Goal: Task Accomplishment & Management: Manage account settings

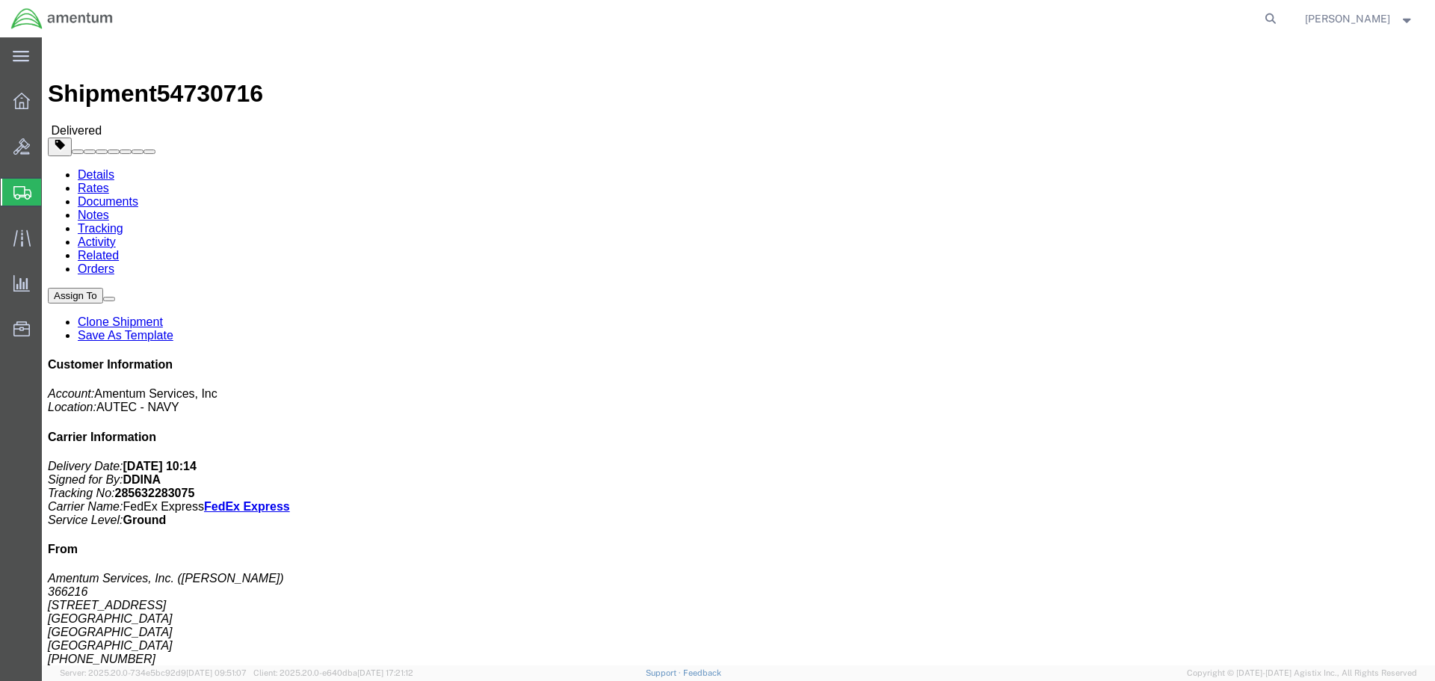
click at [0, 0] on span "Shipment Manager" at bounding box center [0, 0] width 0 height 0
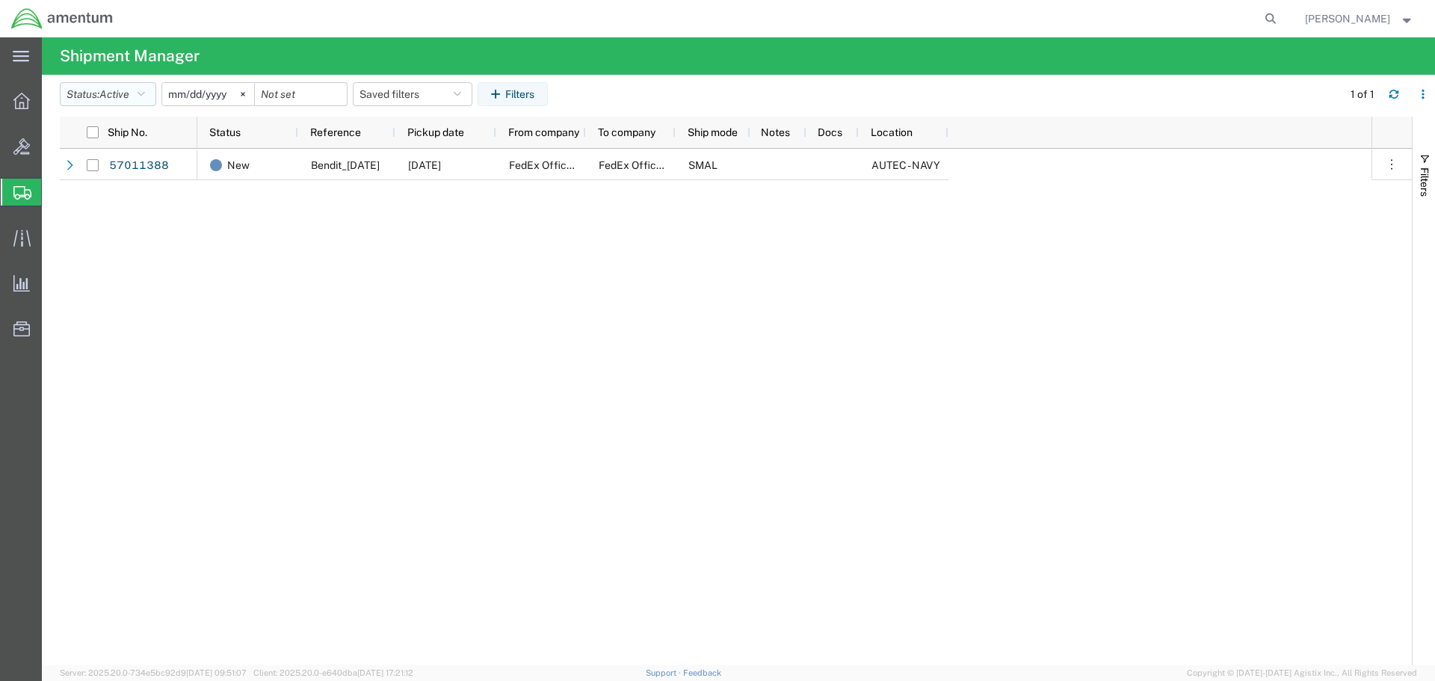
click at [119, 96] on span "Active" at bounding box center [114, 94] width 30 height 12
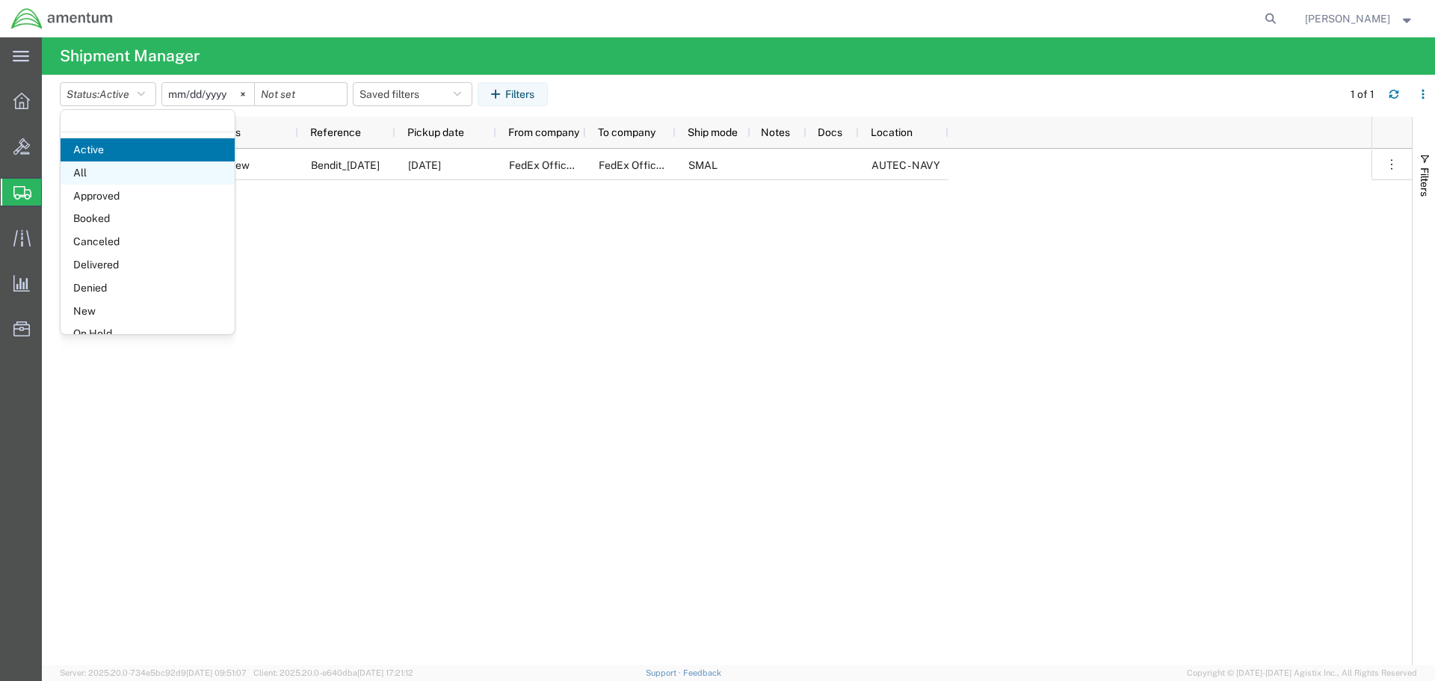
click at [91, 178] on span "All" at bounding box center [148, 172] width 174 height 23
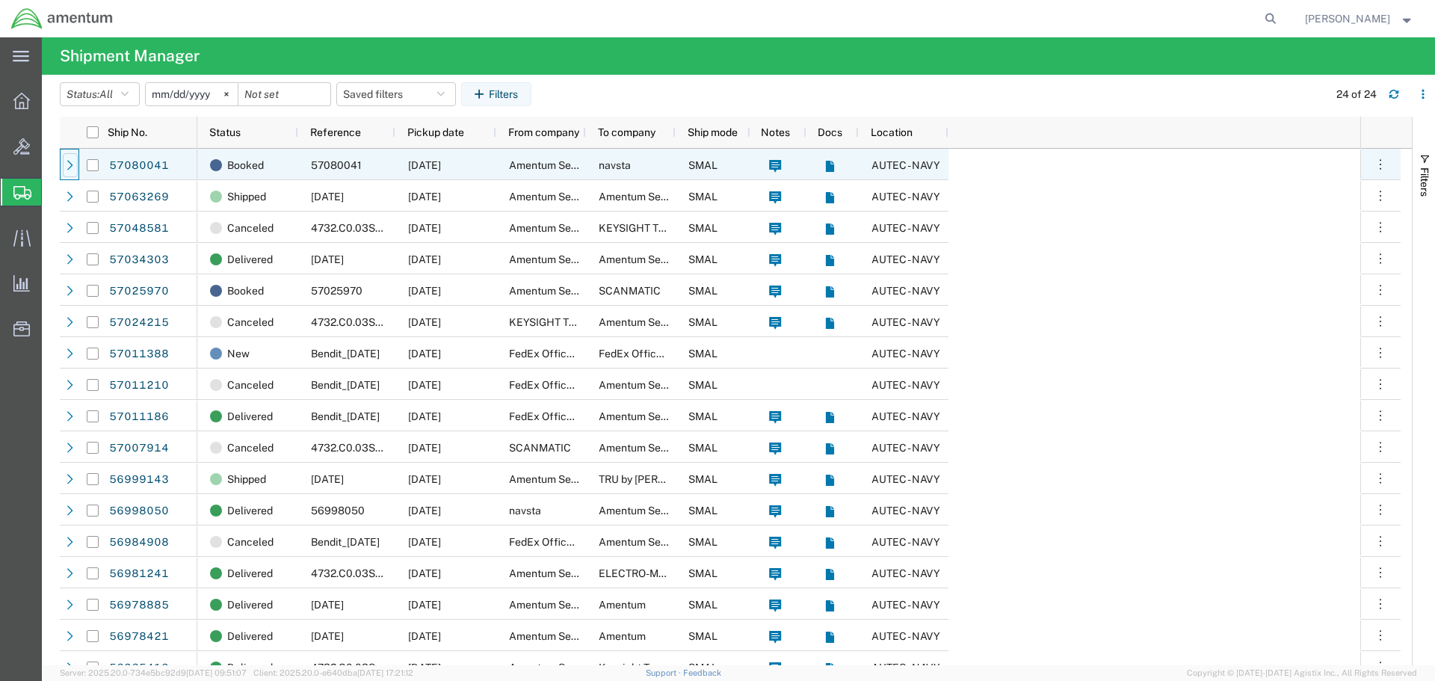
click at [76, 169] on div at bounding box center [70, 165] width 15 height 24
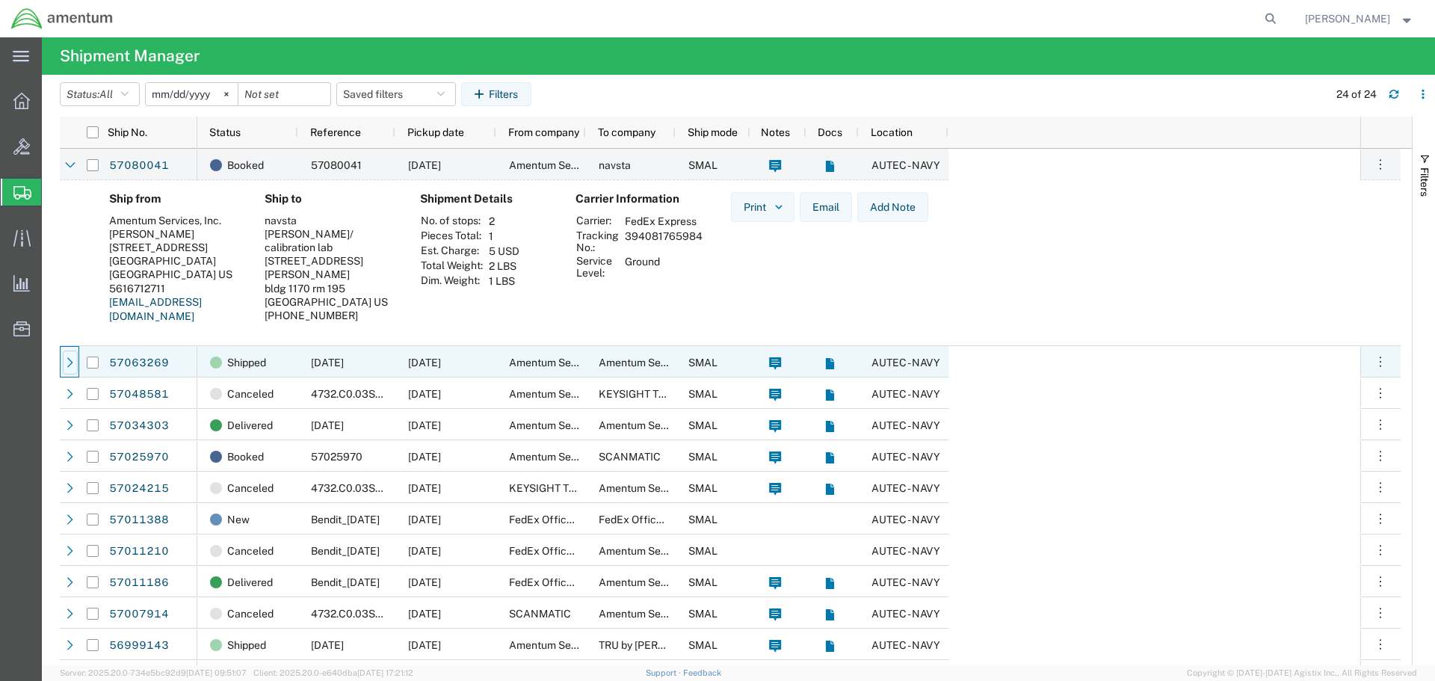
click at [72, 366] on icon at bounding box center [70, 362] width 10 height 10
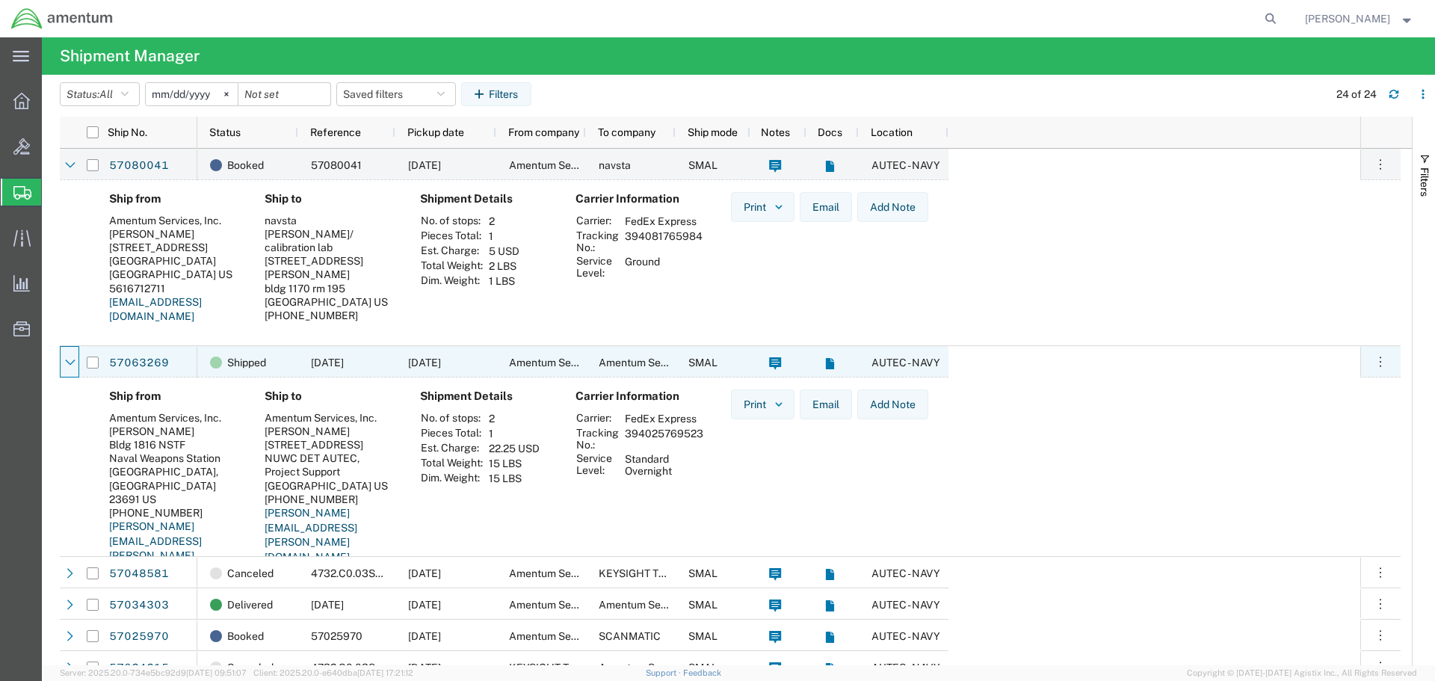
click at [72, 366] on icon at bounding box center [70, 362] width 10 height 10
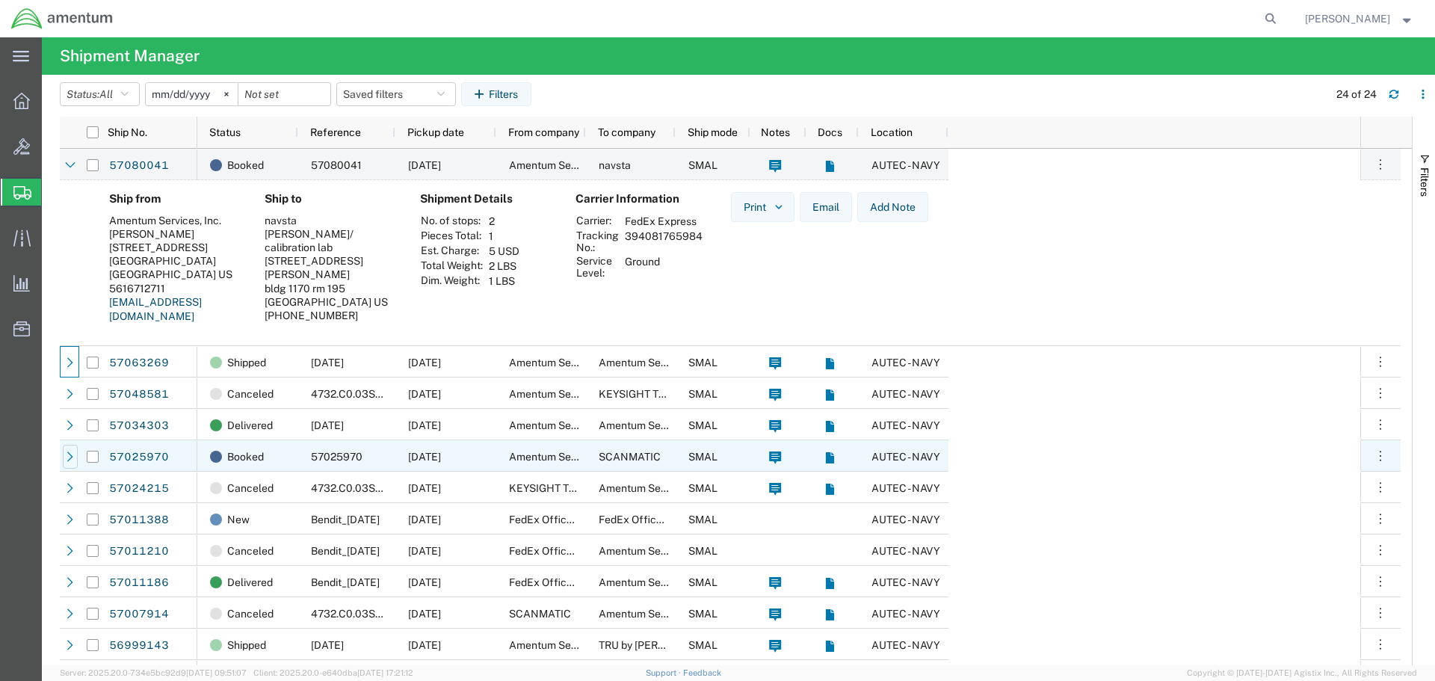
click at [68, 458] on icon at bounding box center [70, 457] width 10 height 10
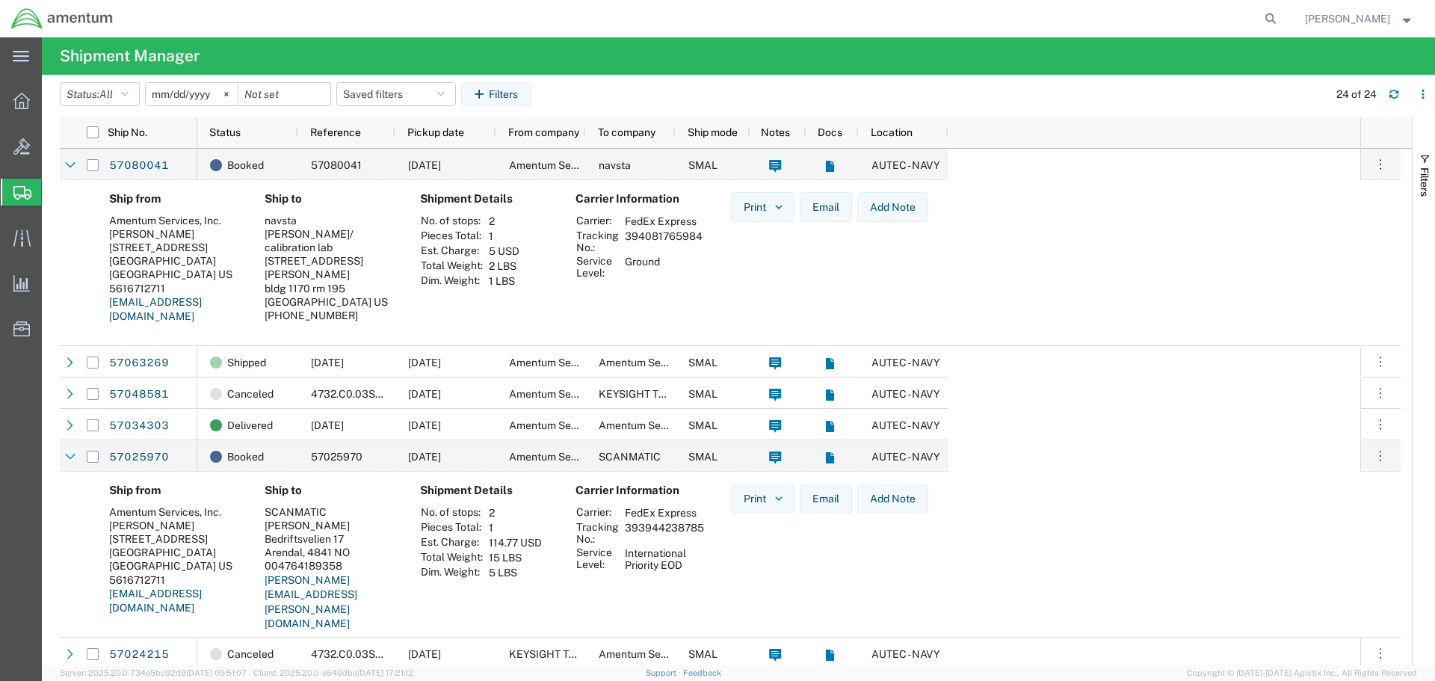
drag, startPoint x: 624, startPoint y: 529, endPoint x: 700, endPoint y: 525, distance: 76.3
click at [700, 525] on td "393944238785" at bounding box center [665, 532] width 90 height 25
copy td "393944238785"
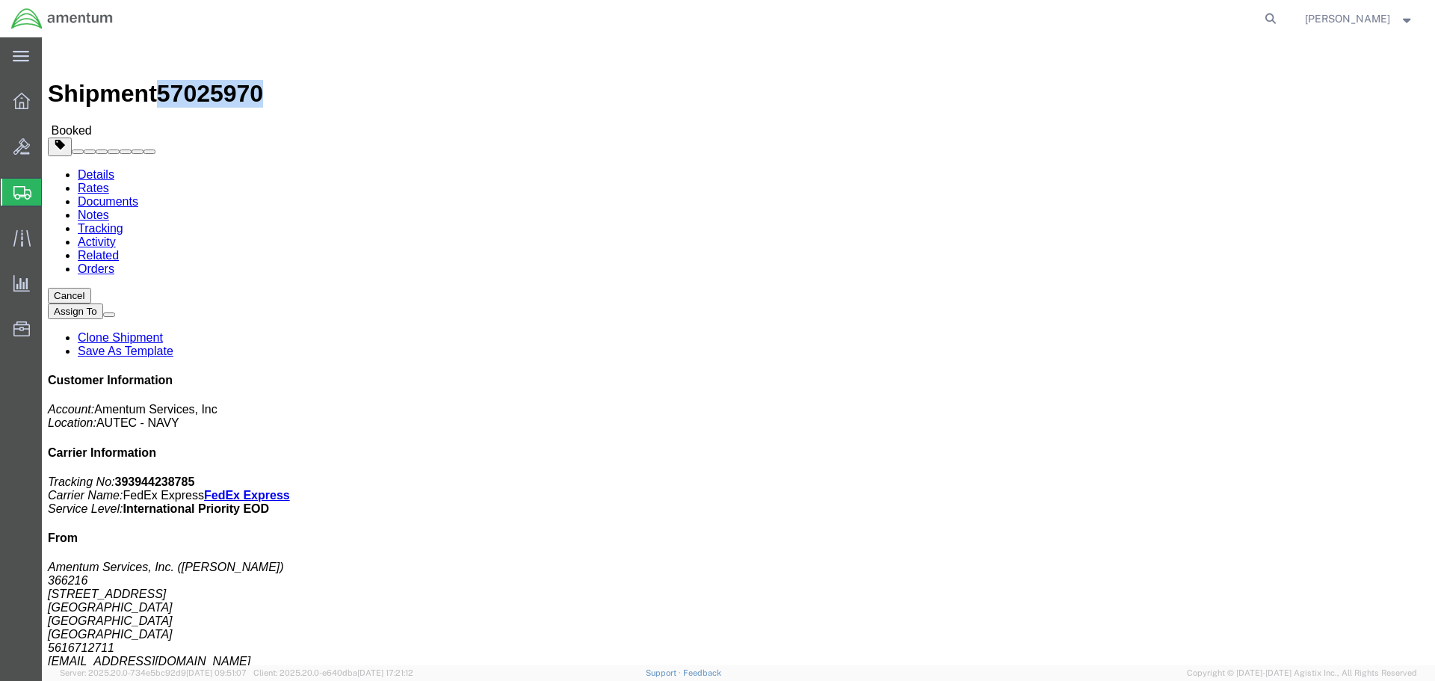
drag, startPoint x: 137, startPoint y: 17, endPoint x: 215, endPoint y: 19, distance: 77.8
click span "57025970"
copy span "57025970"
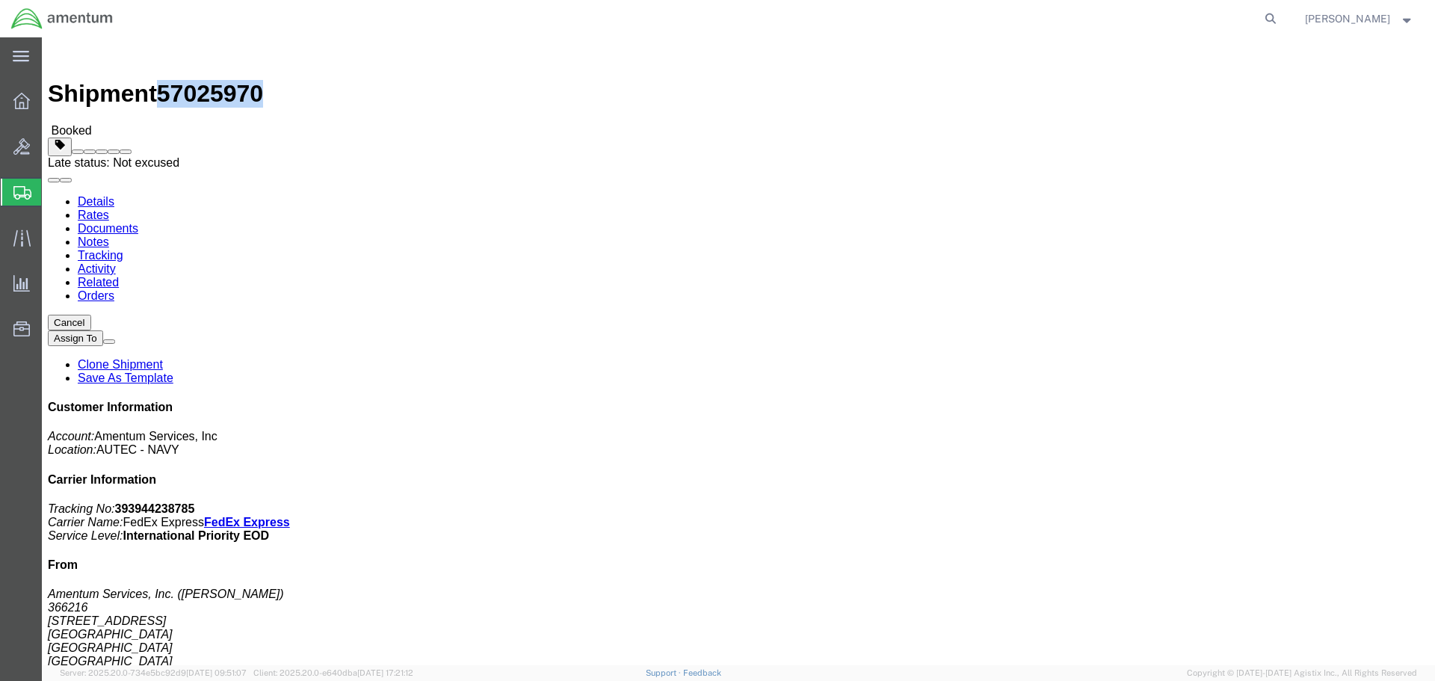
click span
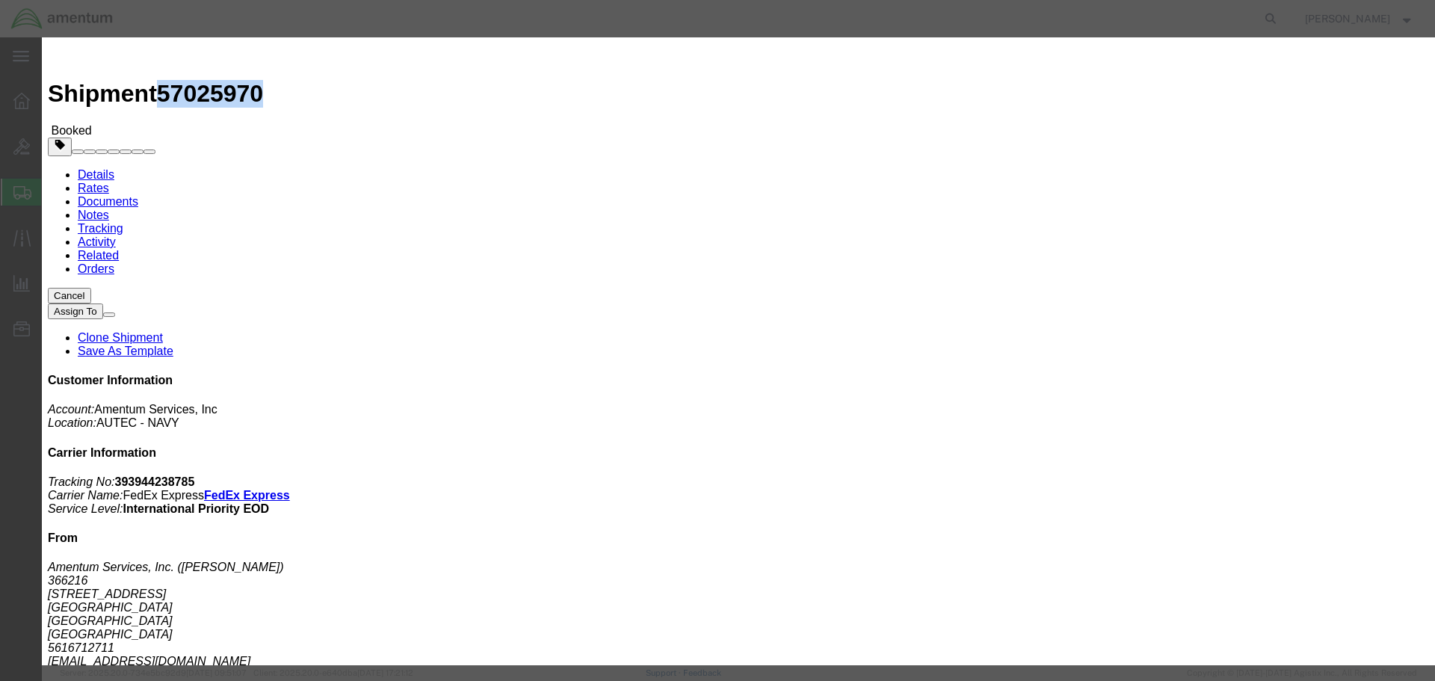
click icon "button"
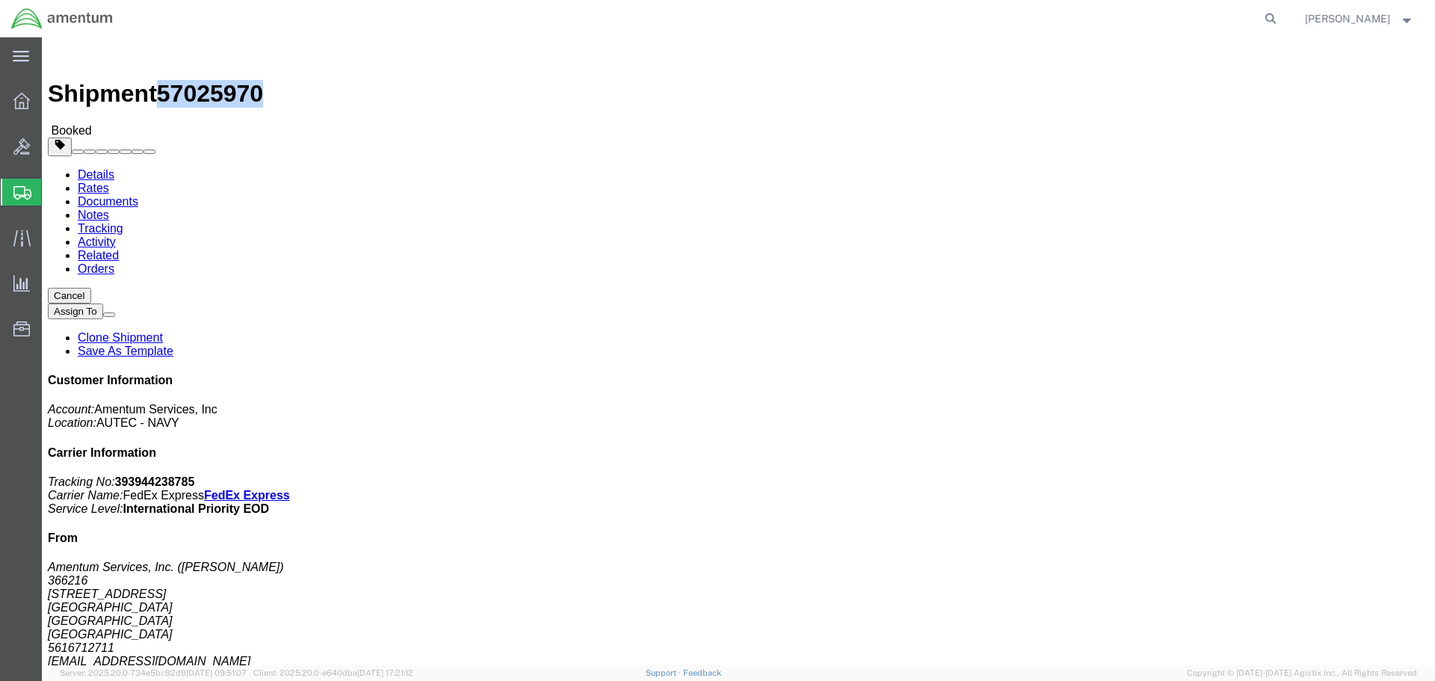
click span "button"
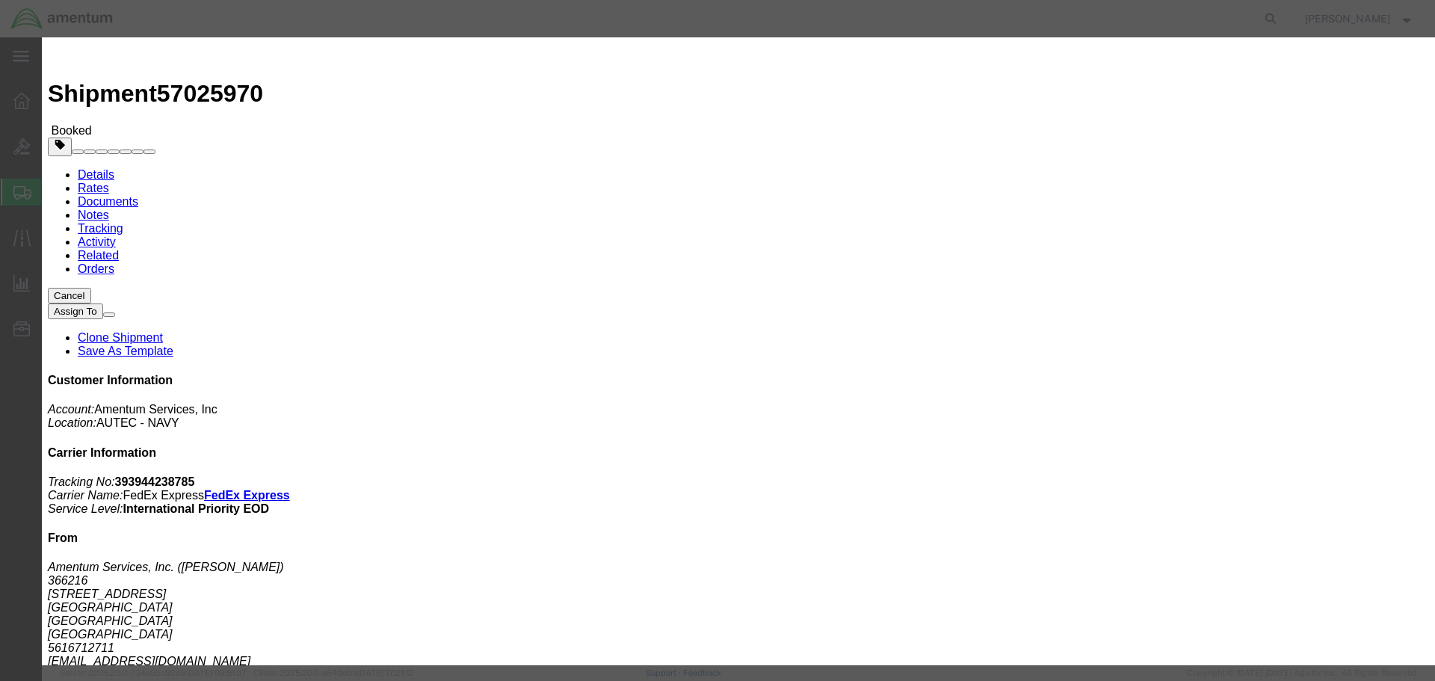
click div "Oct 09 2025 10:00 AM"
click button "Apply"
click div "Oct 10 2025 11:00 AM"
click input "11:00 AM"
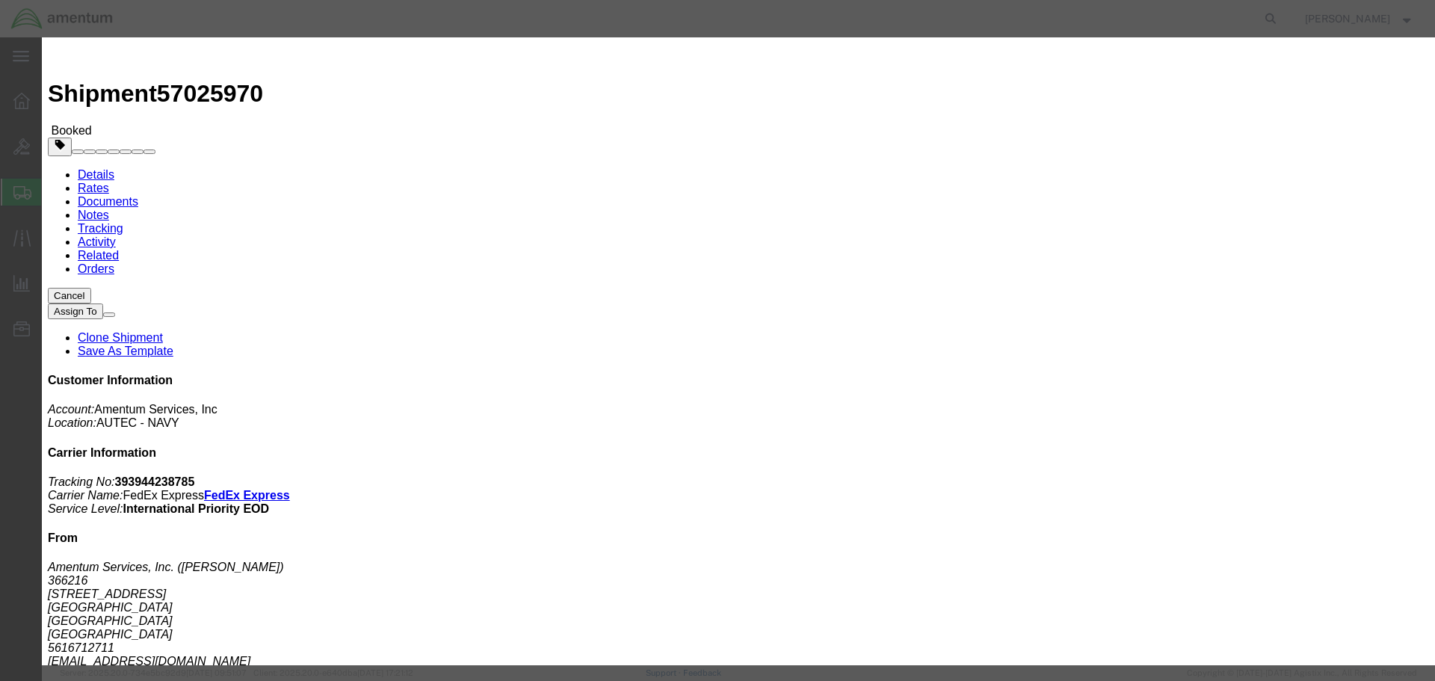
click input "11:00 AM"
type input "1"
type input "1400"
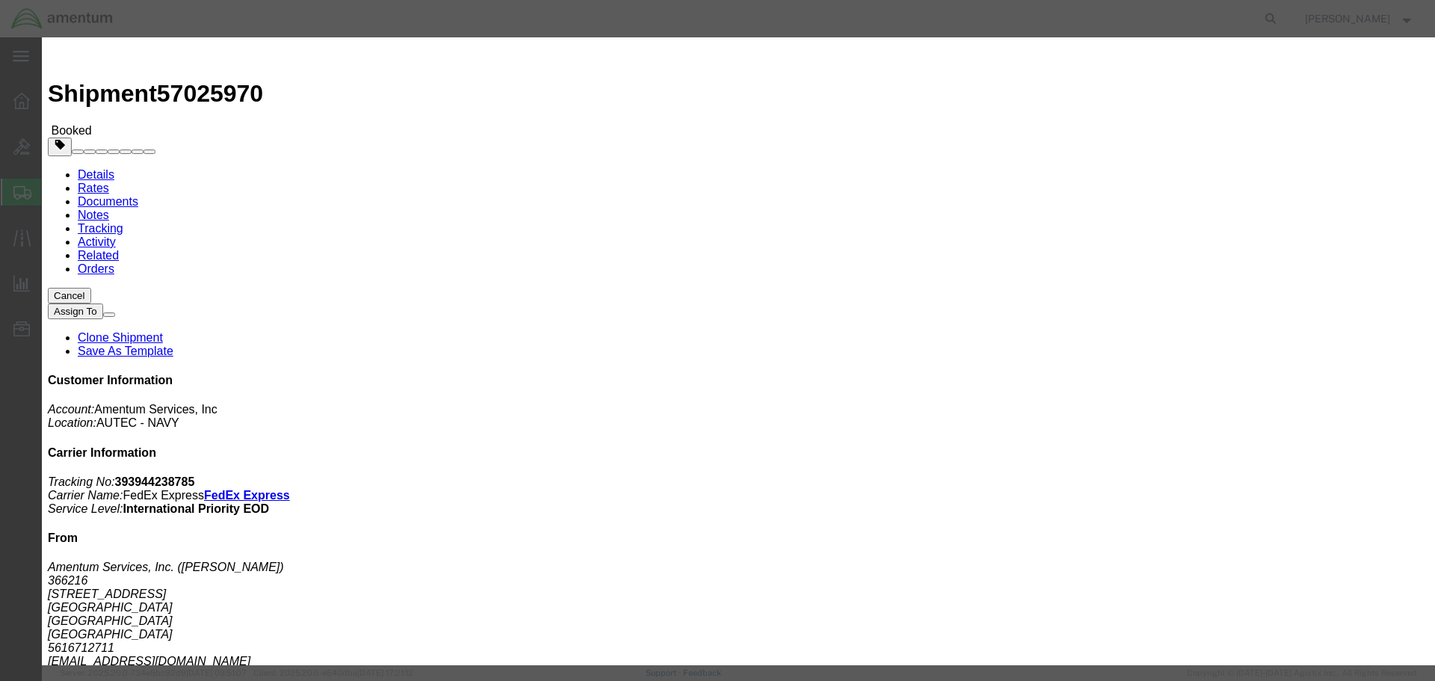
click button "Apply"
click button "Save"
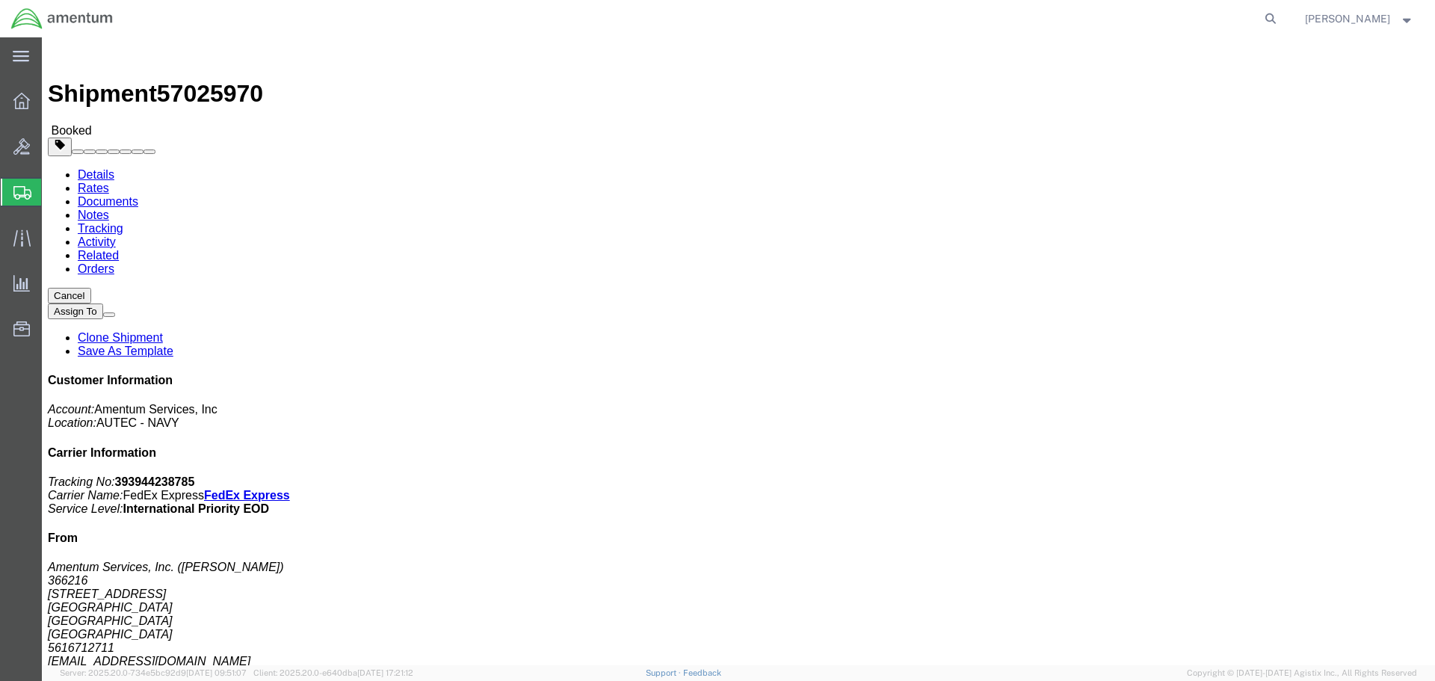
click button "Close"
